Goal: Information Seeking & Learning: Learn about a topic

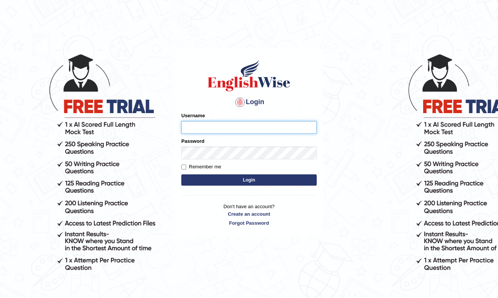
type input "mohsin997"
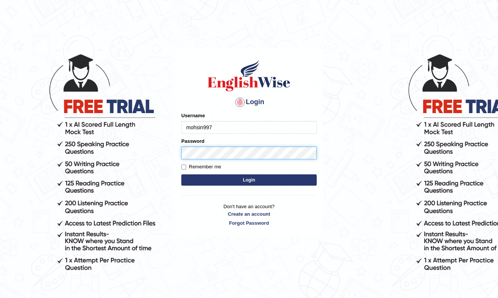
click at [249, 180] on button "Login" at bounding box center [248, 179] width 135 height 11
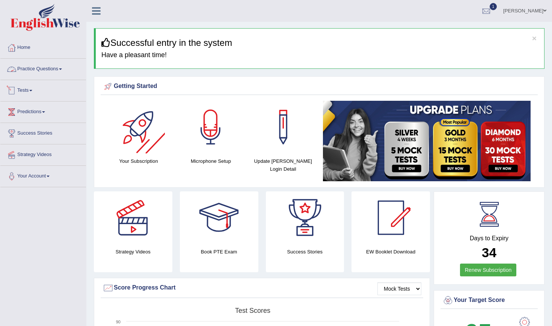
click at [62, 69] on span at bounding box center [60, 69] width 3 height 2
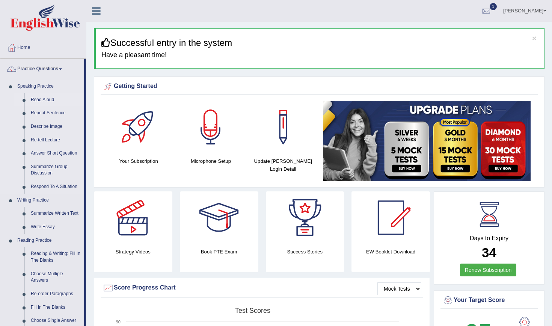
click at [48, 100] on link "Read Aloud" at bounding box center [55, 100] width 57 height 14
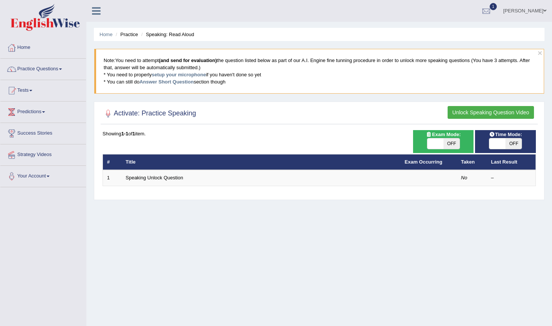
click at [514, 144] on span "OFF" at bounding box center [514, 143] width 16 height 11
checkbox input "true"
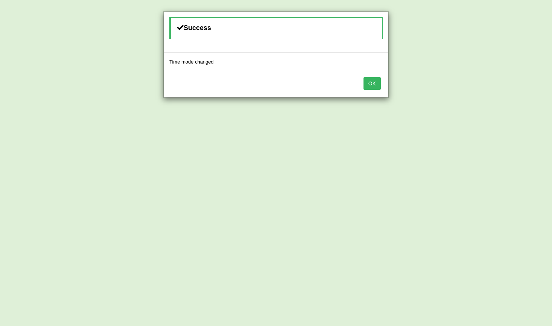
click at [370, 82] on button "OK" at bounding box center [372, 83] width 17 height 13
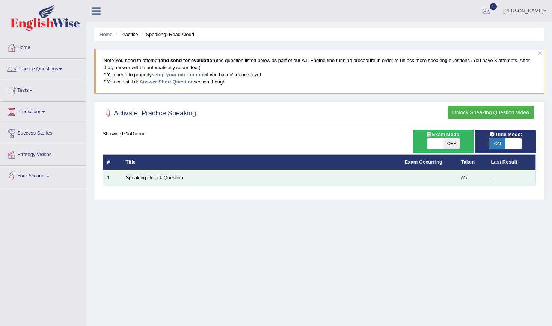
click at [159, 177] on link "Speaking Unlock Question" at bounding box center [154, 178] width 57 height 6
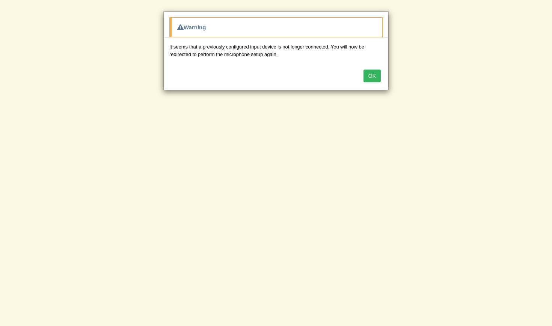
click at [373, 75] on button "OK" at bounding box center [372, 76] width 17 height 13
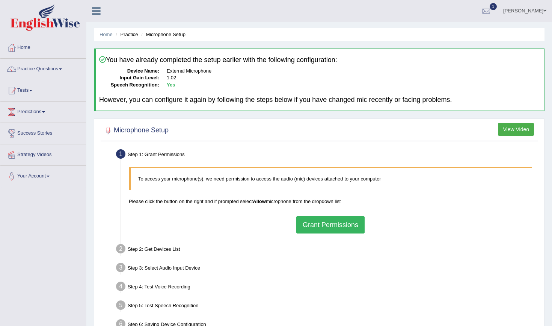
click at [321, 219] on button "Grant Permissions" at bounding box center [330, 224] width 68 height 17
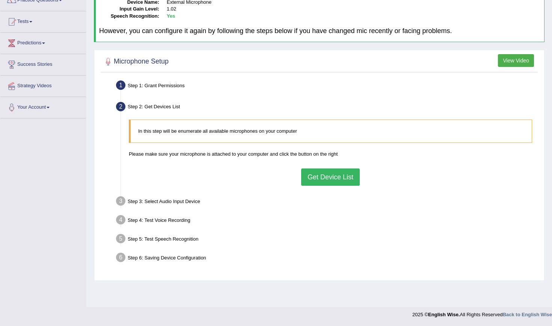
scroll to position [69, 0]
click at [325, 178] on button "Get Device List" at bounding box center [330, 176] width 59 height 17
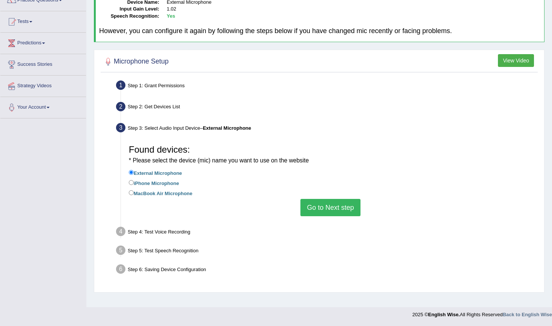
click at [328, 203] on button "Go to Next step" at bounding box center [331, 207] width 60 height 17
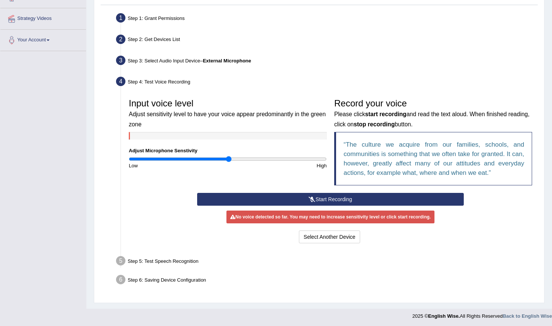
scroll to position [135, 0]
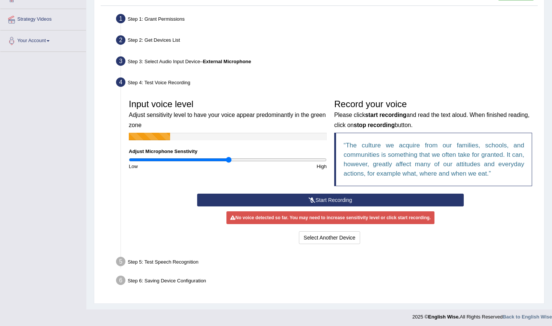
click at [317, 196] on button "Start Recording" at bounding box center [330, 200] width 266 height 13
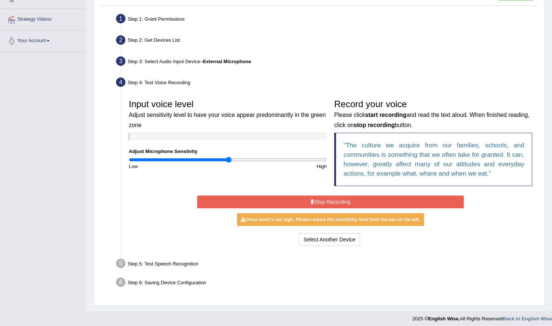
click at [312, 202] on icon at bounding box center [313, 201] width 4 height 5
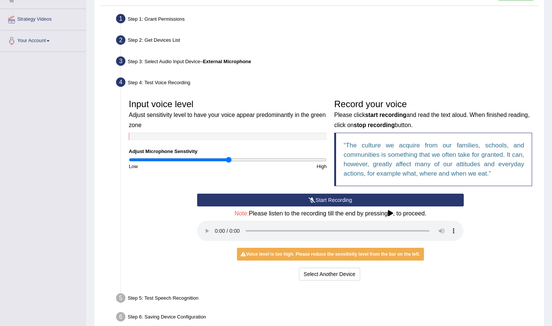
click at [319, 196] on button "Start Recording" at bounding box center [330, 200] width 266 height 13
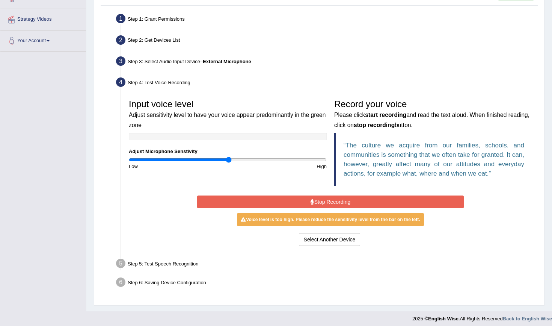
click at [315, 199] on button "Stop Recording" at bounding box center [330, 201] width 266 height 13
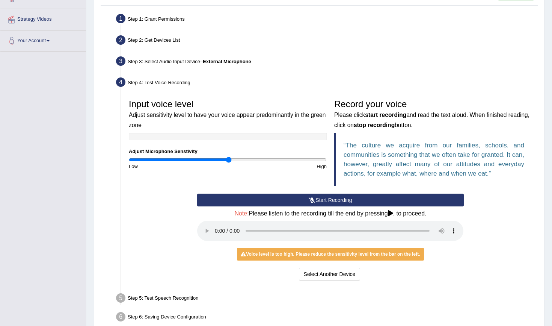
click at [312, 197] on icon at bounding box center [312, 199] width 7 height 5
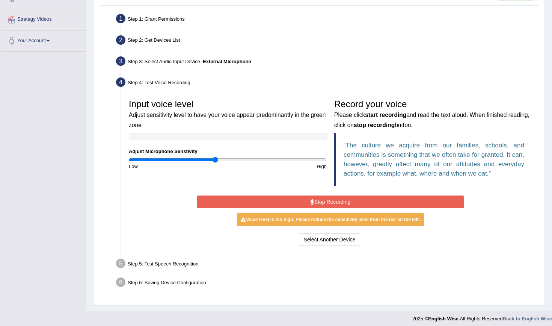
type input "0.88"
click at [216, 158] on input "range" at bounding box center [228, 160] width 198 height 6
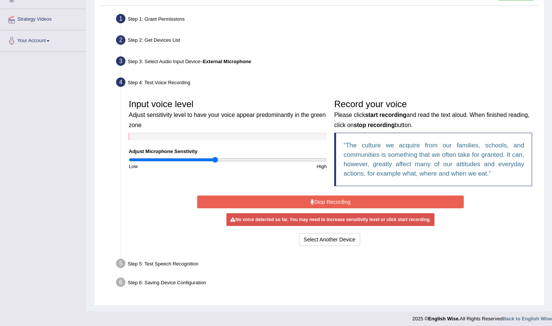
click at [324, 200] on button "Stop Recording" at bounding box center [330, 201] width 266 height 13
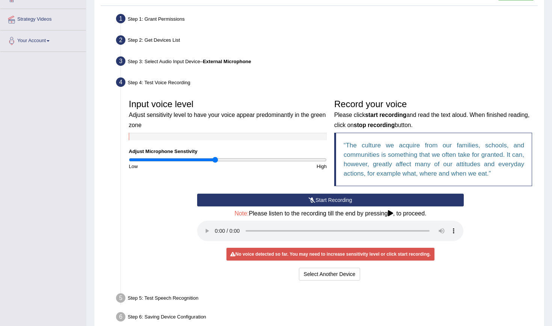
click at [323, 199] on button "Start Recording" at bounding box center [330, 200] width 266 height 13
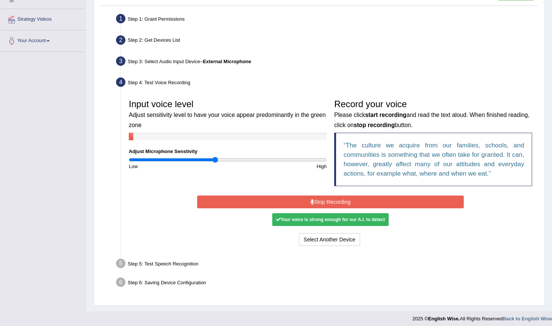
click at [333, 201] on button "Stop Recording" at bounding box center [330, 201] width 266 height 13
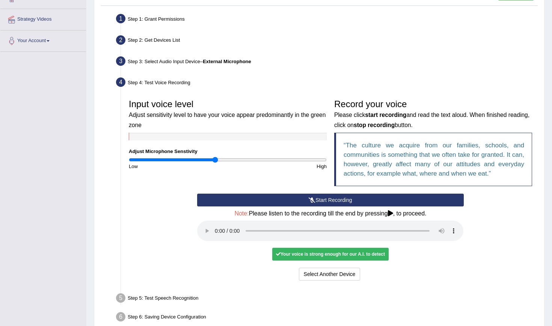
click at [217, 224] on audio at bounding box center [330, 231] width 266 height 20
click at [339, 268] on button "Voice is ok. Go to Next step" at bounding box center [362, 274] width 74 height 13
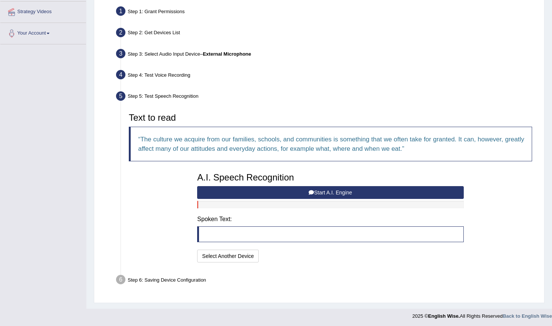
scroll to position [142, 0]
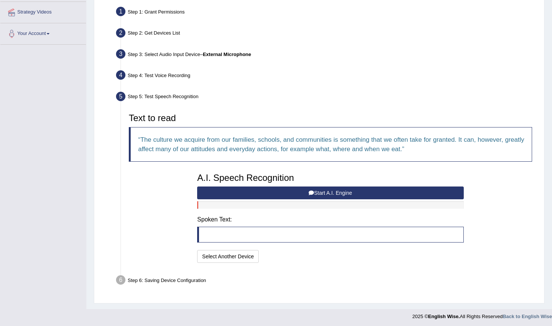
click at [298, 194] on button "Start A.I. Engine" at bounding box center [330, 192] width 266 height 13
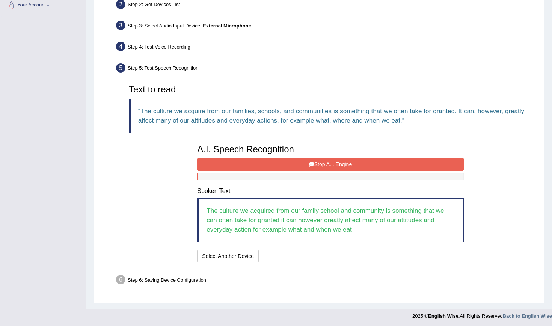
scroll to position [171, 0]
click at [327, 160] on button "Stop A.I. Engine" at bounding box center [330, 164] width 266 height 13
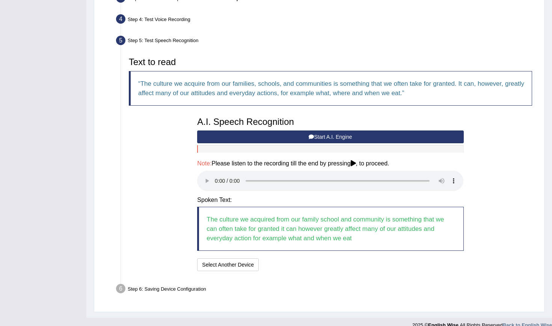
scroll to position [198, 0]
click at [217, 175] on audio at bounding box center [330, 181] width 266 height 20
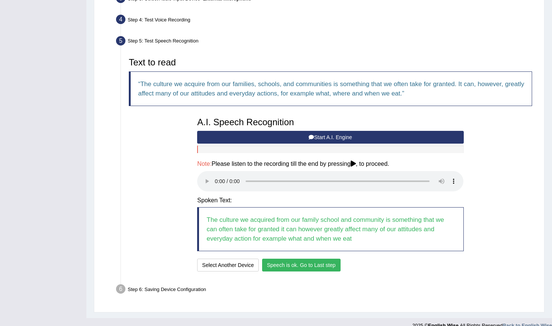
click at [315, 259] on button "Speech is ok. Go to Last step" at bounding box center [301, 265] width 79 height 13
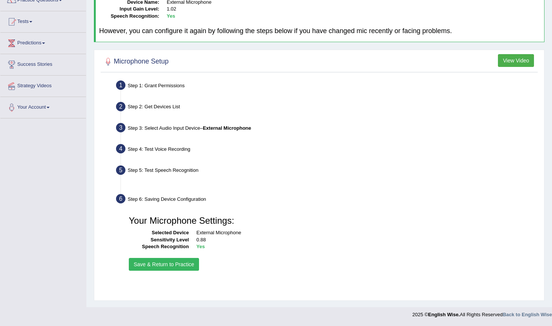
scroll to position [69, 0]
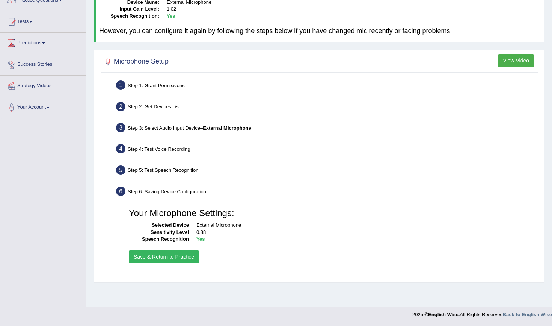
click at [145, 257] on button "Save & Return to Practice" at bounding box center [164, 256] width 70 height 13
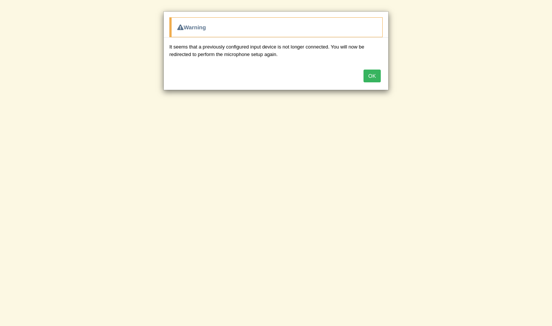
click at [369, 75] on button "OK" at bounding box center [372, 76] width 17 height 13
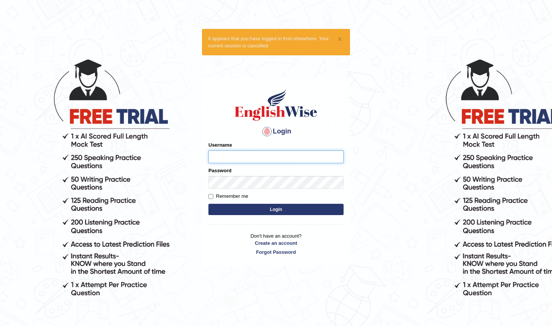
type input "mohsin997"
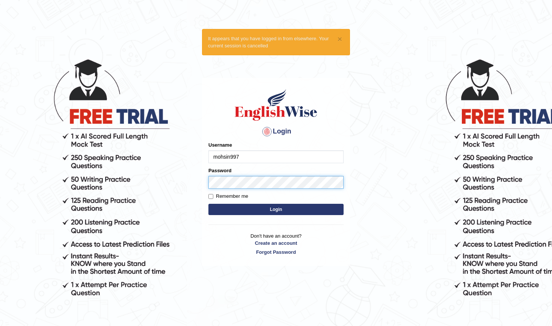
click at [276, 209] on button "Login" at bounding box center [276, 209] width 135 height 11
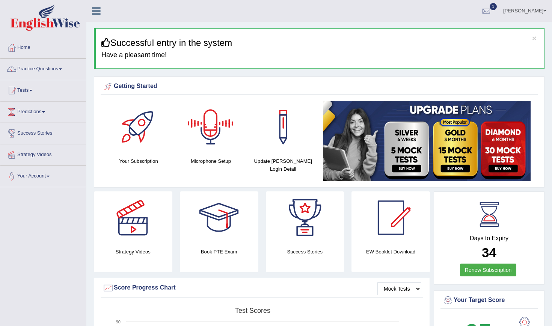
click at [216, 137] on div at bounding box center [211, 127] width 53 height 53
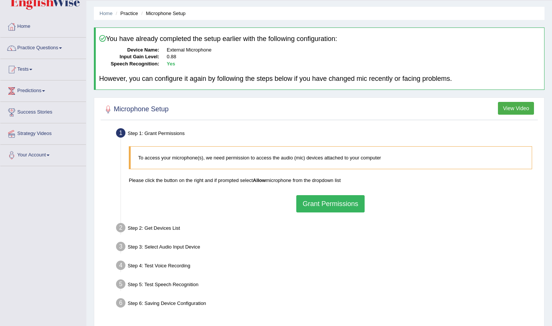
scroll to position [14, 0]
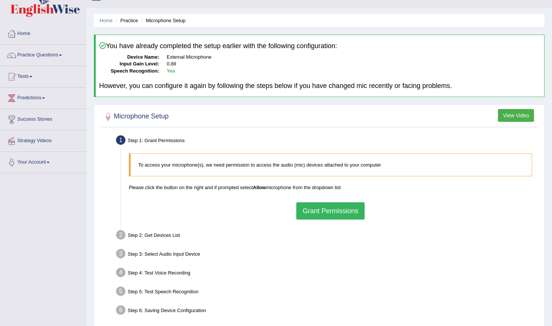
click at [103, 46] on icon at bounding box center [102, 45] width 7 height 7
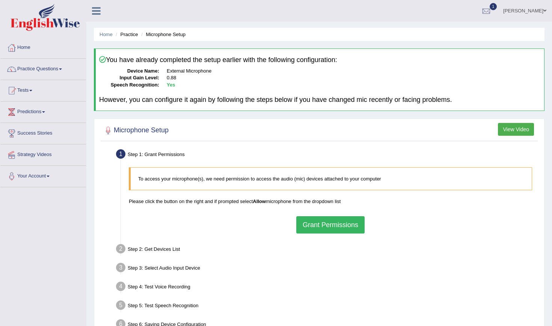
scroll to position [0, 0]
